Goal: Transaction & Acquisition: Purchase product/service

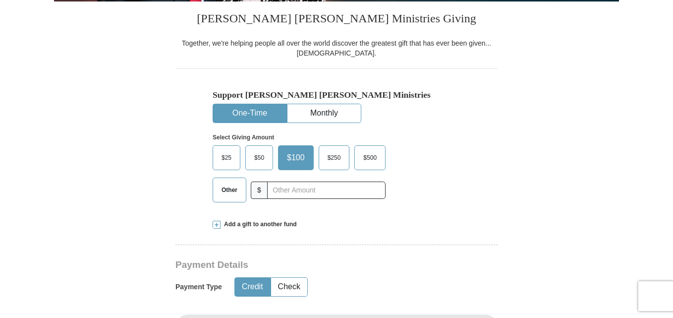
scroll to position [248, 0]
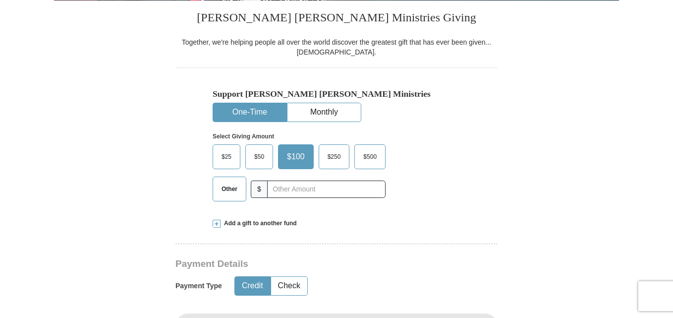
click at [257, 113] on button "One-Time" at bounding box center [249, 112] width 73 height 18
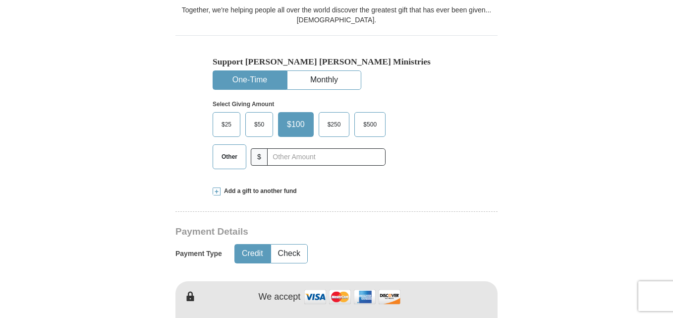
scroll to position [297, 0]
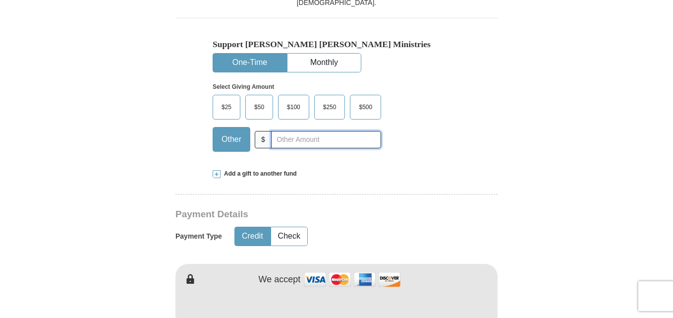
click at [306, 136] on input "text" at bounding box center [326, 139] width 110 height 17
type input "90"
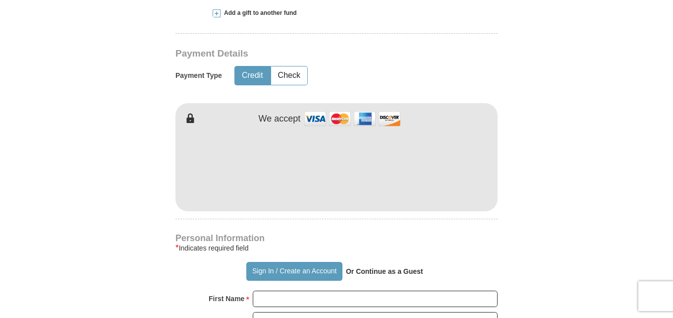
scroll to position [495, 0]
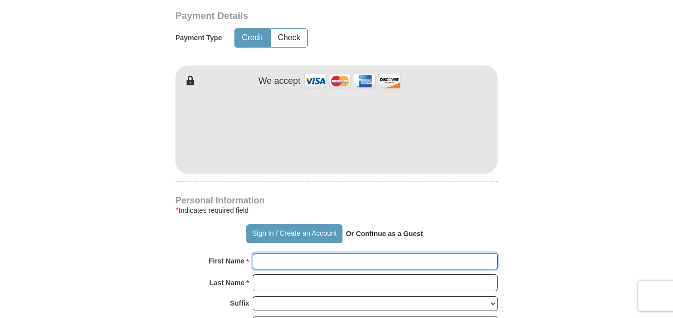
type input "angel"
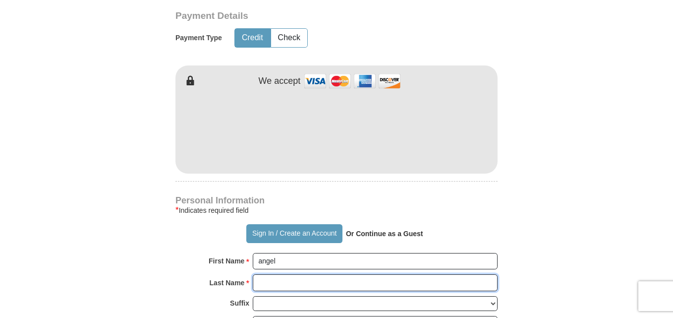
type input "[PERSON_NAME]"
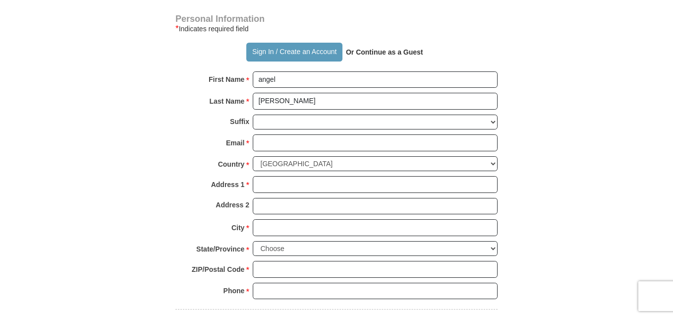
scroll to position [743, 0]
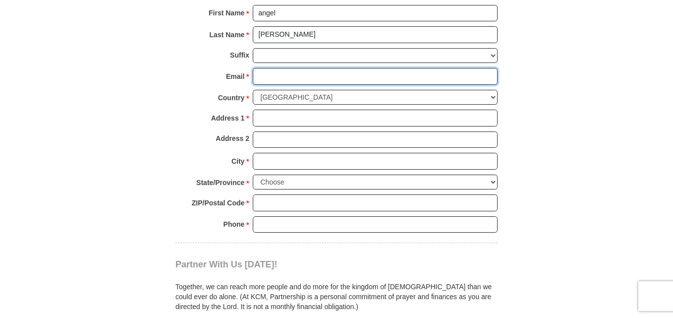
click at [345, 77] on input "Email *" at bounding box center [375, 76] width 245 height 17
type input "[EMAIL_ADDRESS][DOMAIN_NAME]"
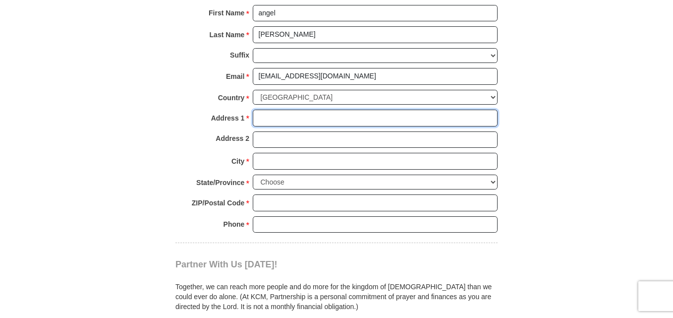
type input "[STREET_ADDRESS]"
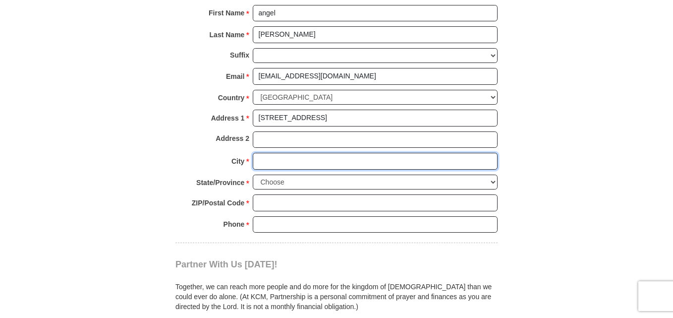
type input "[GEOGRAPHIC_DATA]"
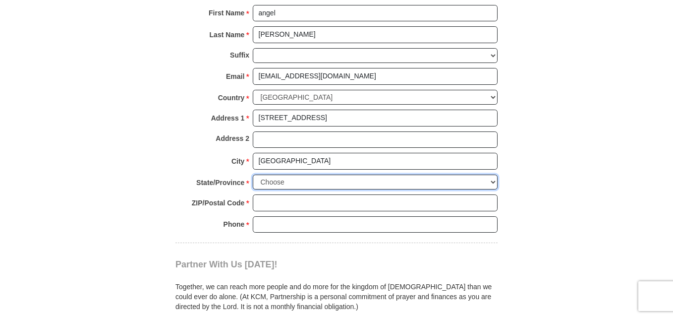
select select "PA"
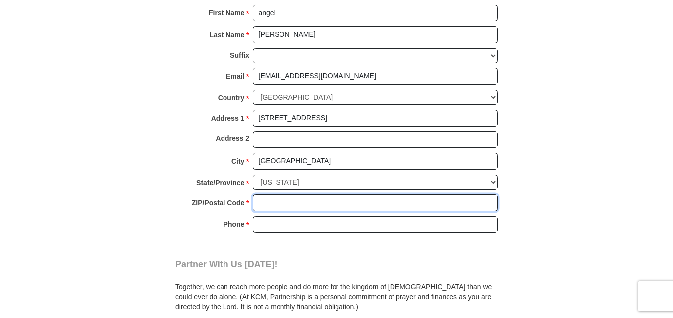
type input "19124"
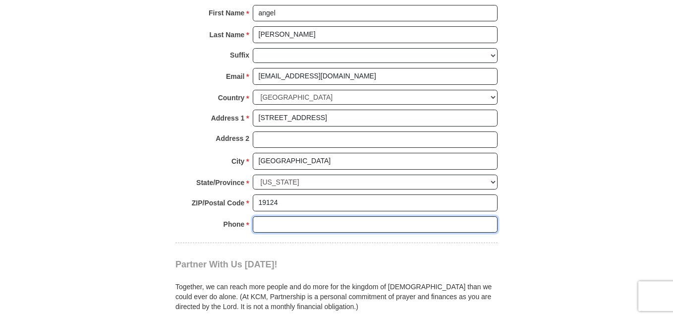
type input "2672350140"
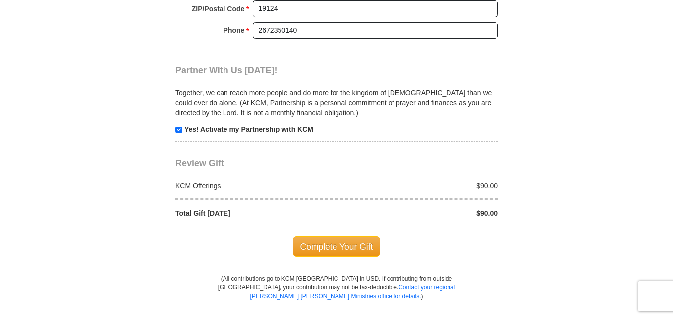
scroll to position [941, 0]
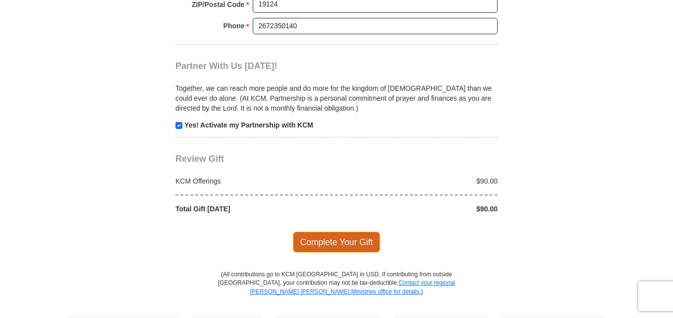
click at [339, 246] on span "Complete Your Gift" at bounding box center [337, 241] width 88 height 21
